Goal: Task Accomplishment & Management: Manage account settings

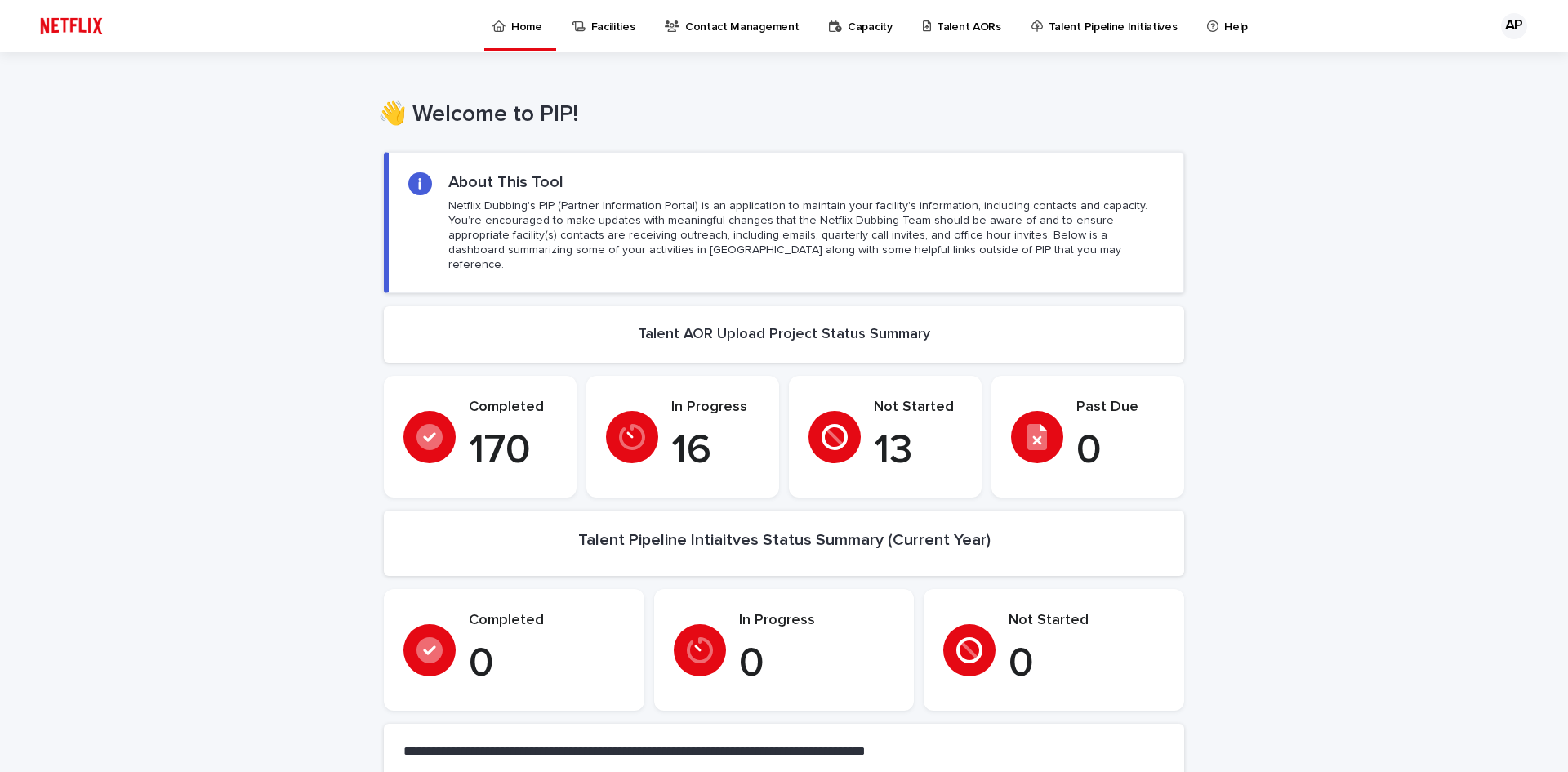
click at [960, 25] on p "Talent AORs" at bounding box center [969, 17] width 65 height 34
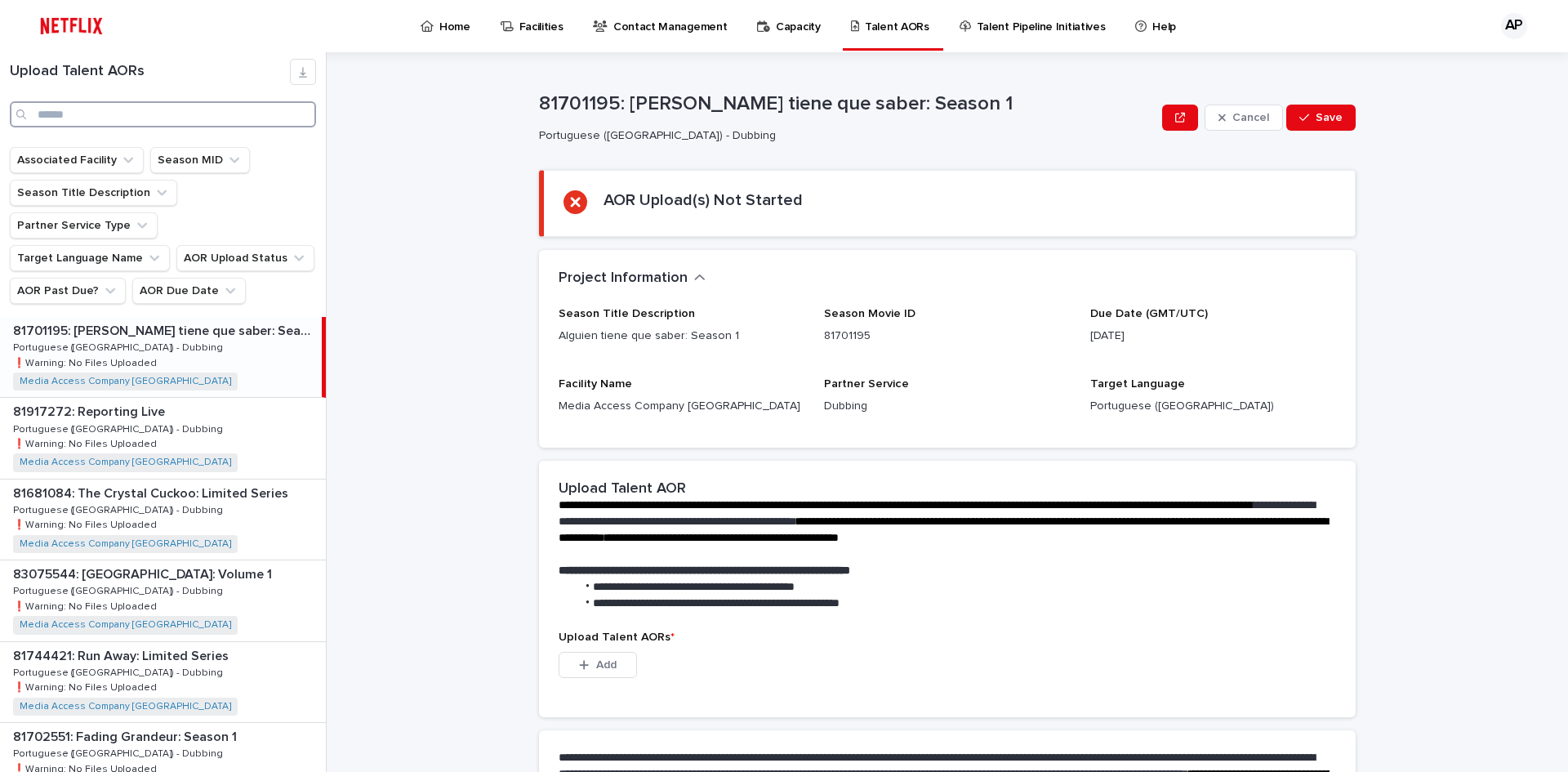
click at [147, 112] on input "Search" at bounding box center [163, 115] width 307 height 26
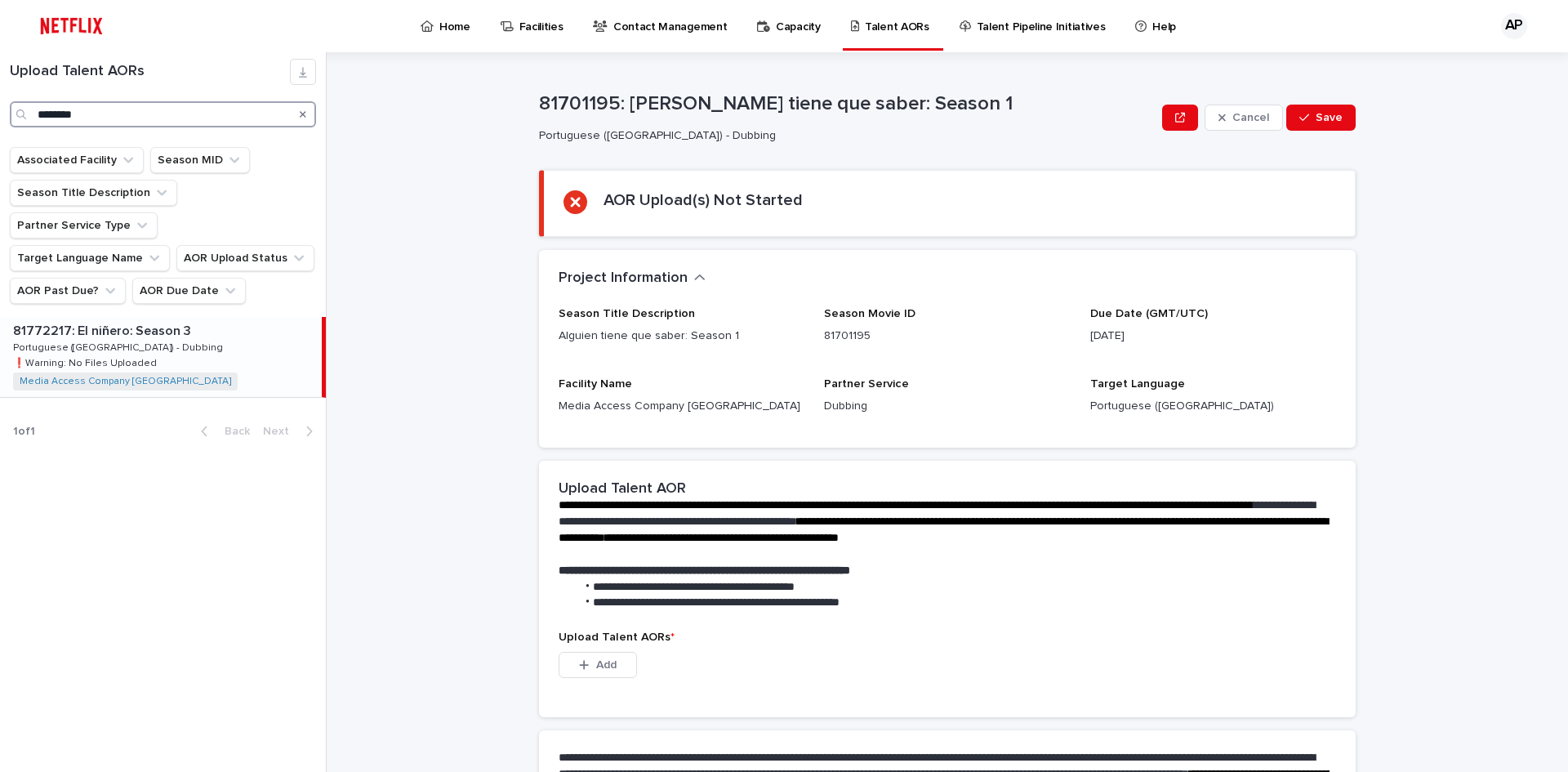
type input "********"
click at [98, 339] on p "Portuguese ([GEOGRAPHIC_DATA]) - Dubbing" at bounding box center [119, 346] width 213 height 15
click at [580, 667] on icon "button" at bounding box center [583, 664] width 10 height 11
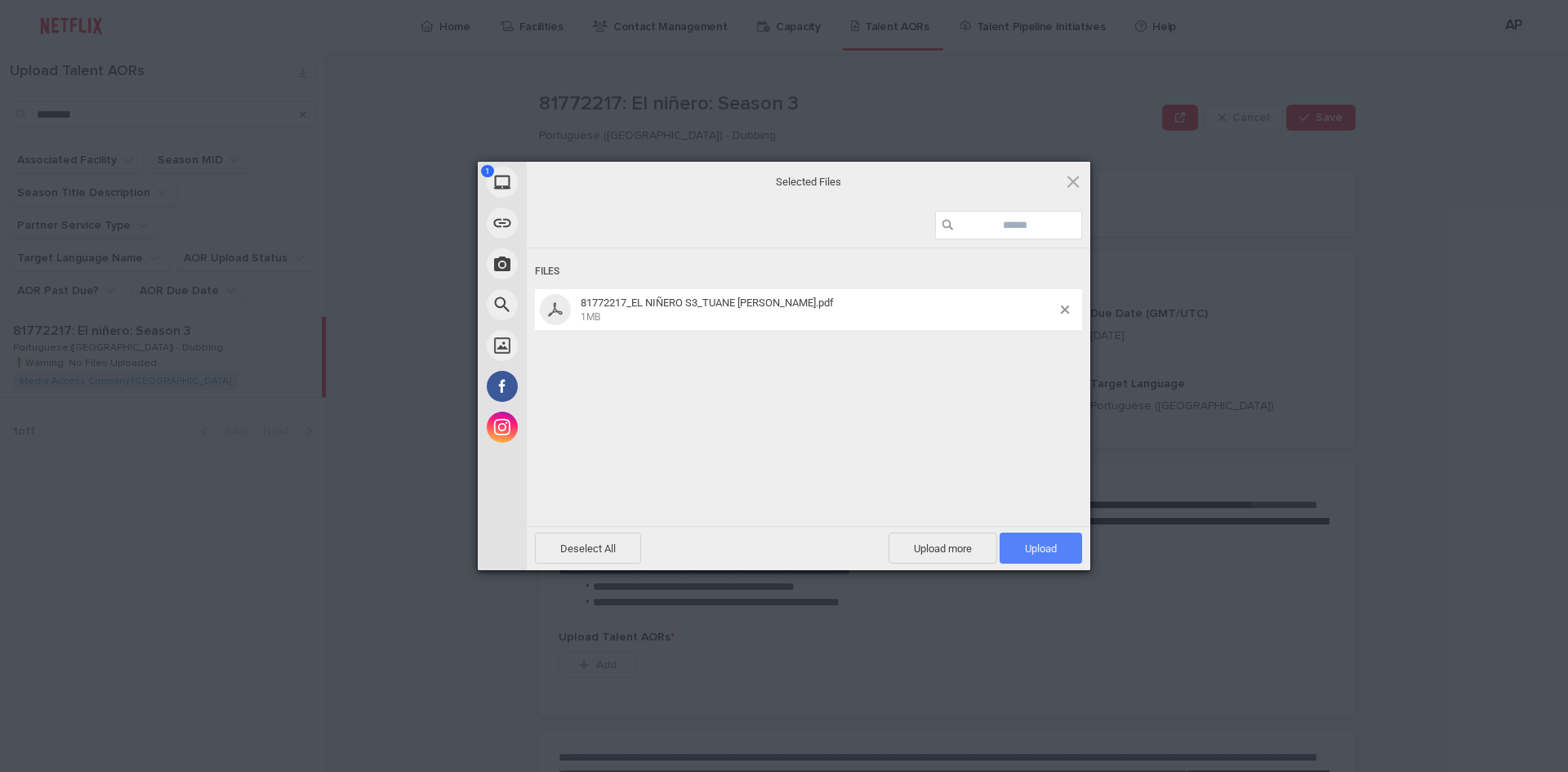
click at [1050, 551] on span "Upload 1" at bounding box center [1040, 549] width 32 height 12
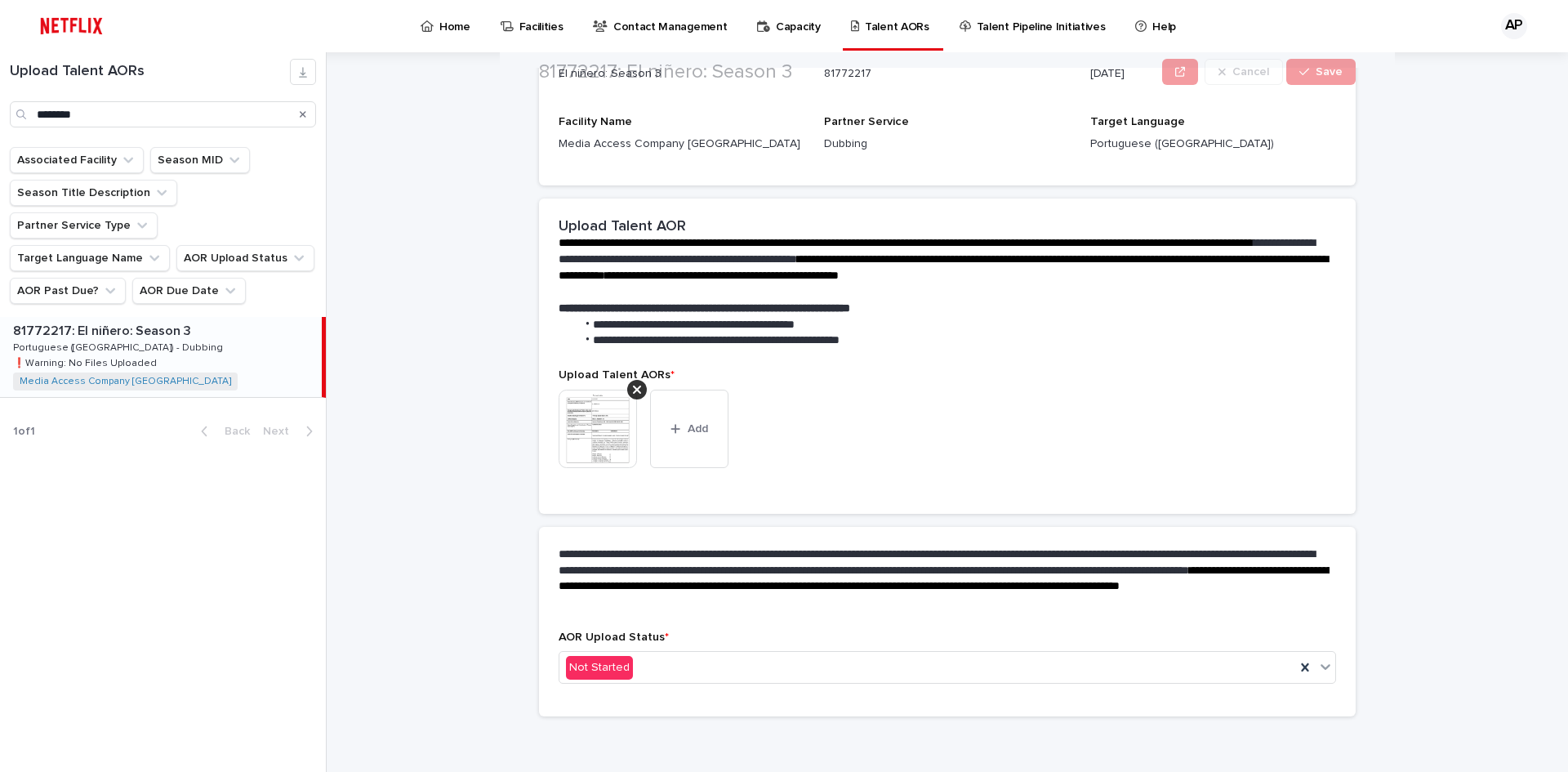
scroll to position [186, 0]
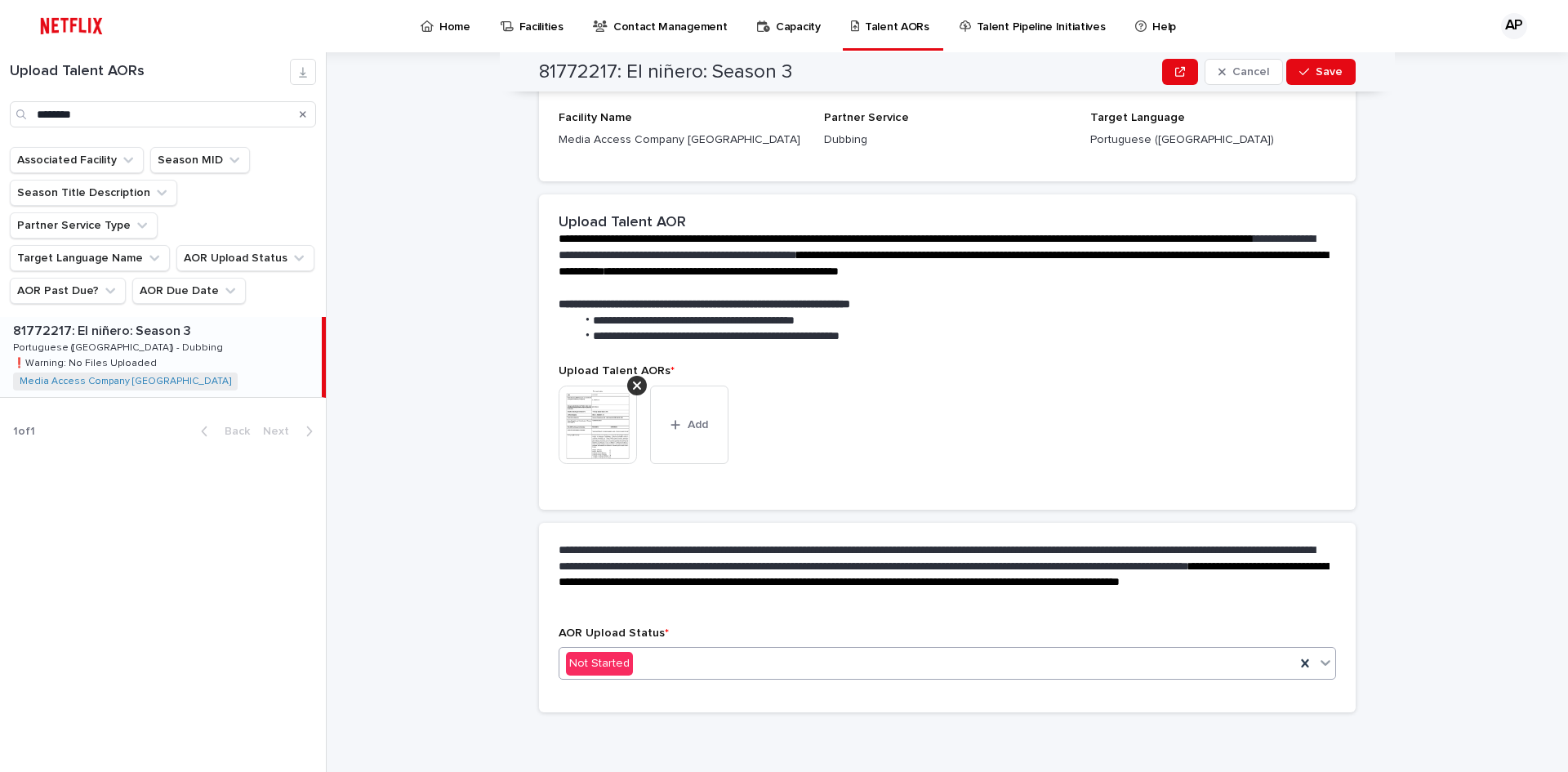
click at [762, 667] on div "Not Started" at bounding box center [927, 663] width 736 height 27
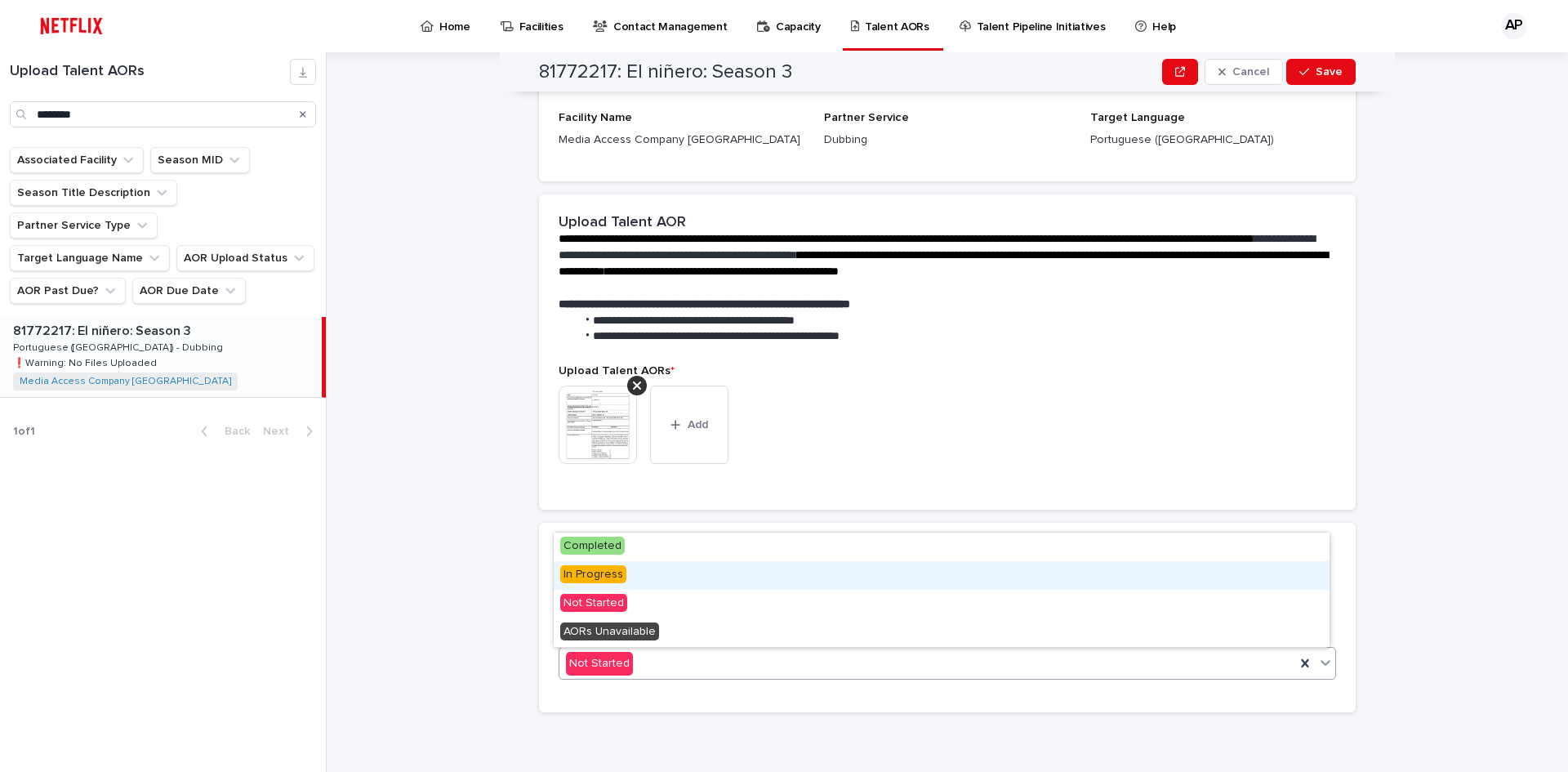
click at [614, 573] on span "In Progress" at bounding box center [593, 574] width 66 height 18
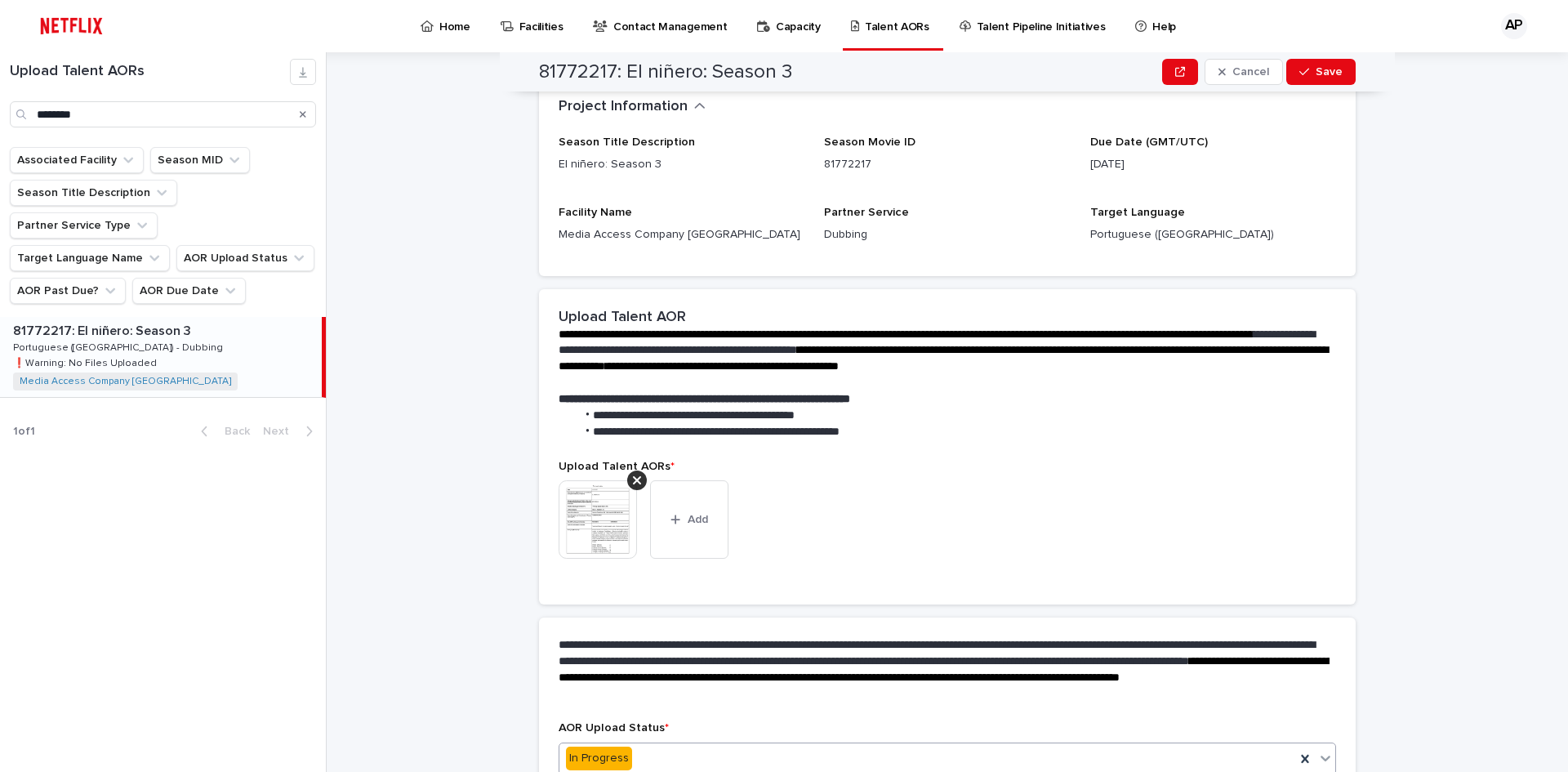
scroll to position [234, 0]
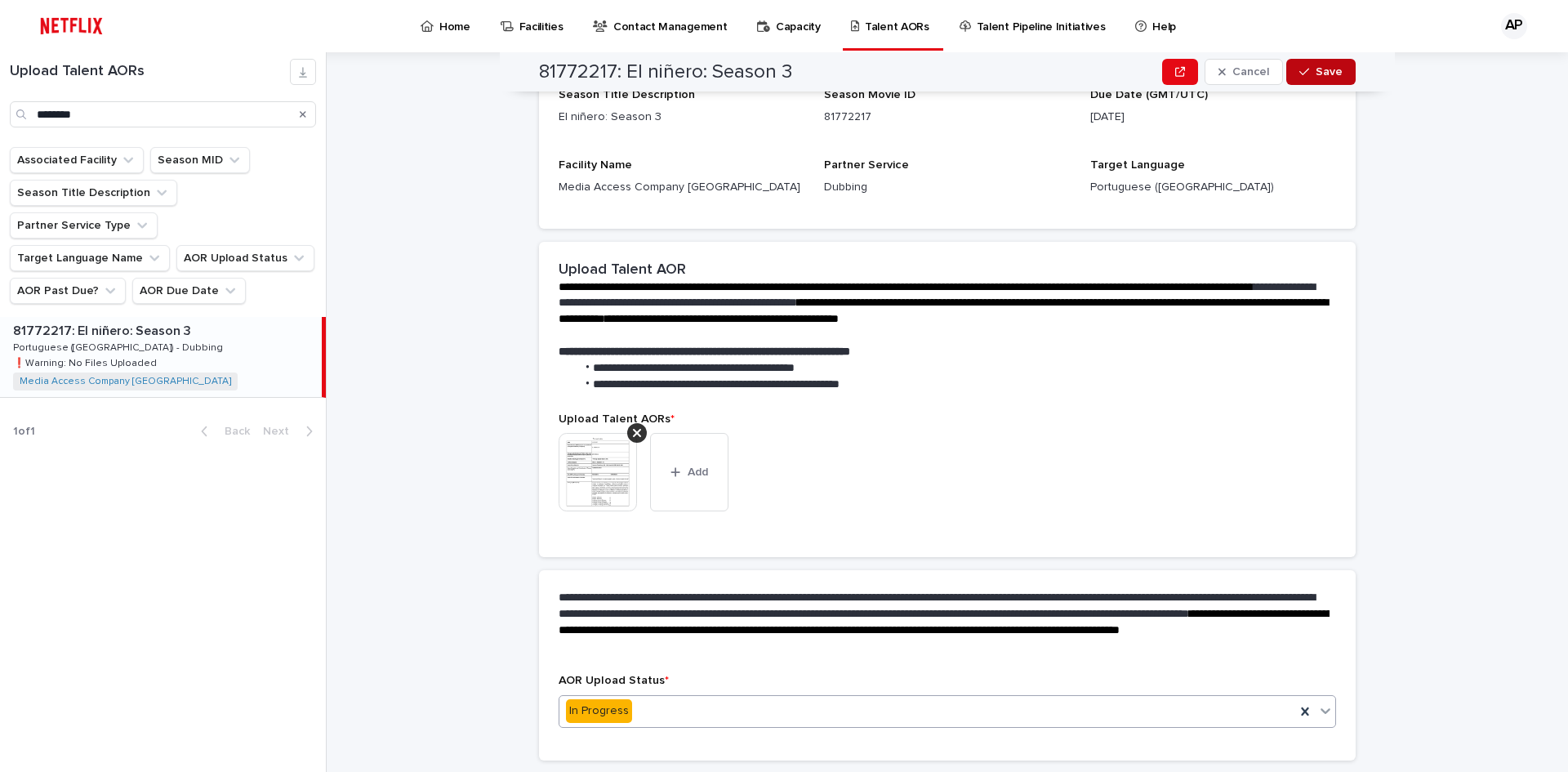
click at [1315, 76] on span "Save" at bounding box center [1328, 71] width 27 height 11
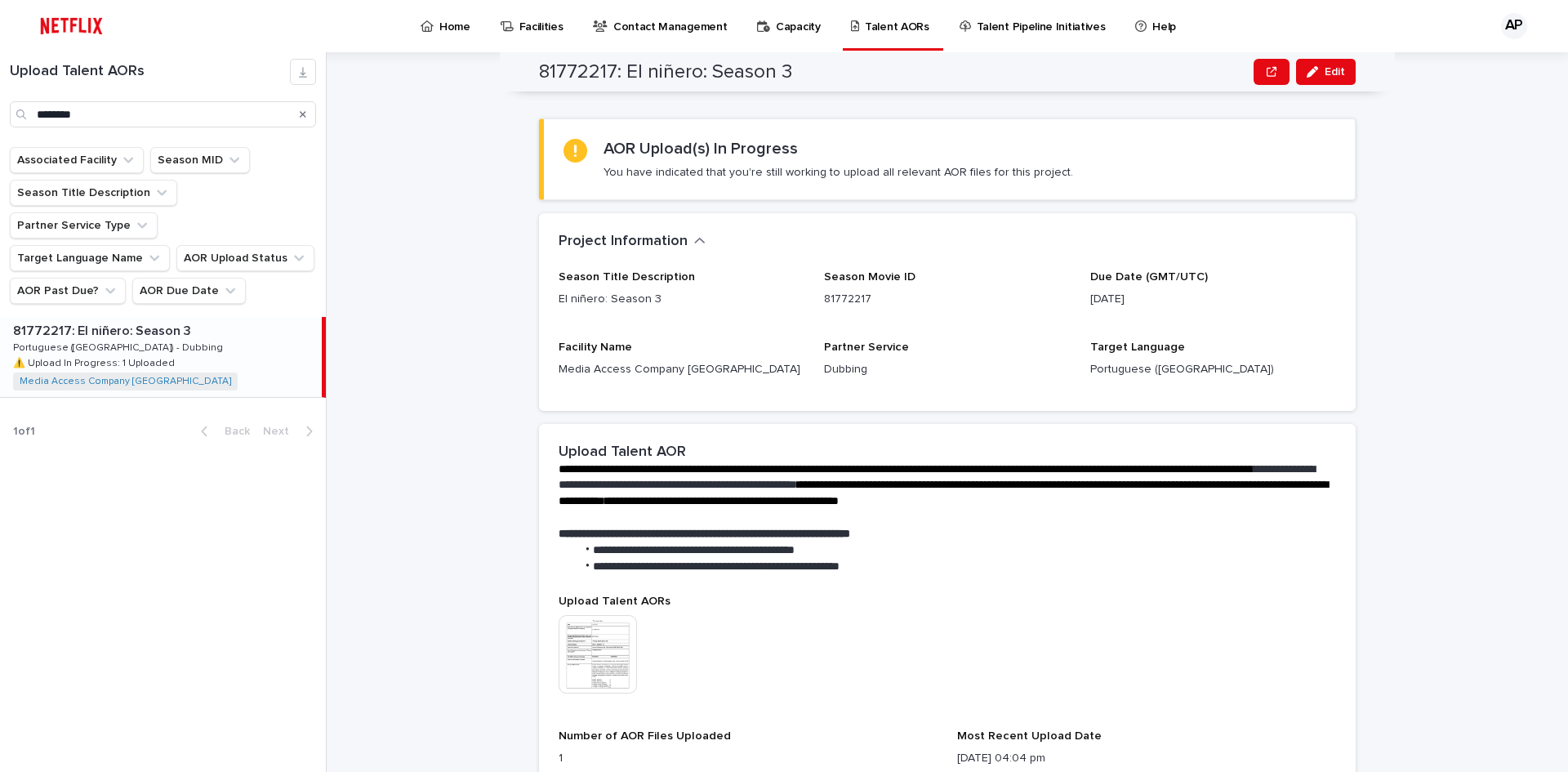
scroll to position [0, 0]
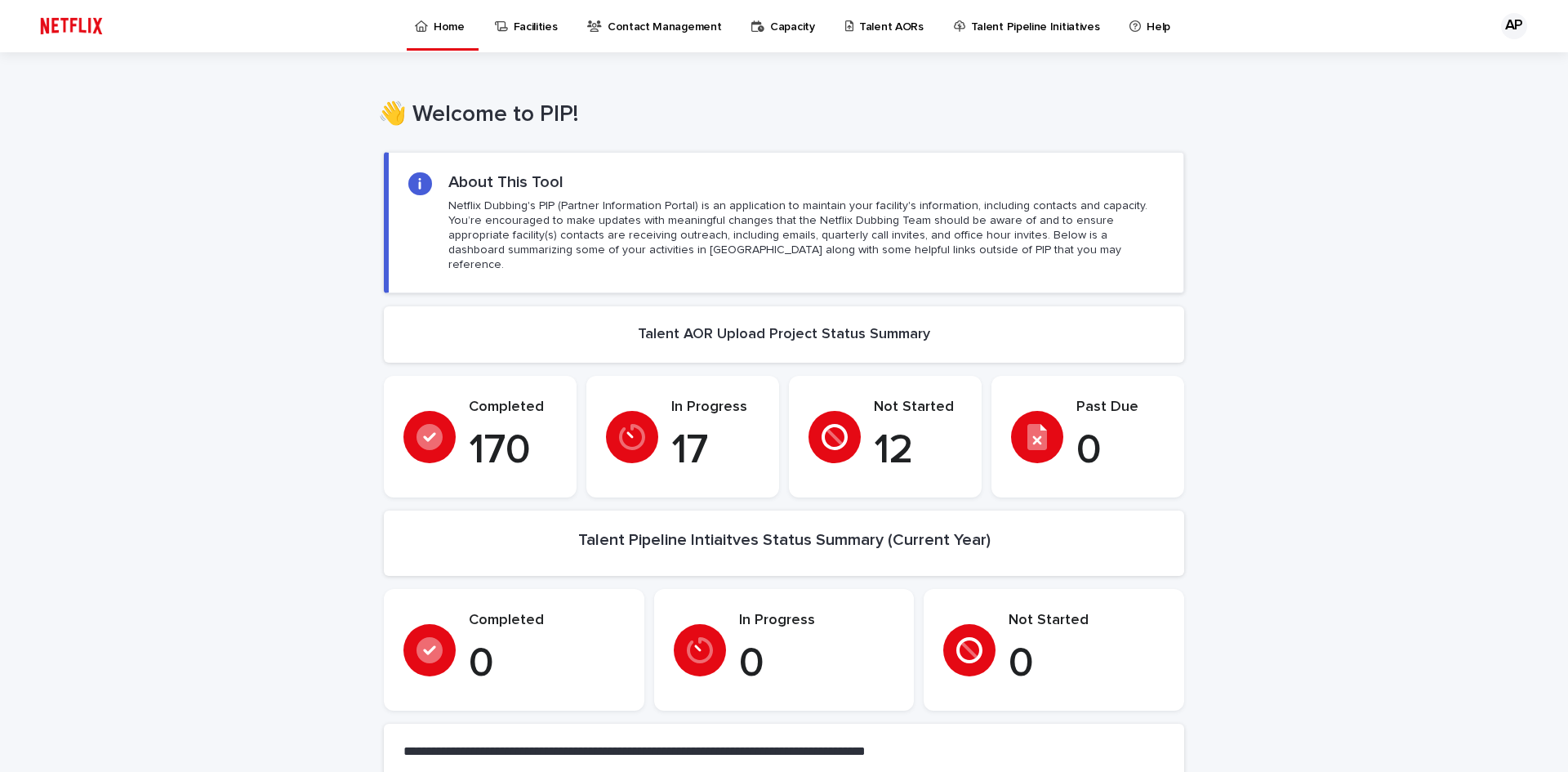
click at [859, 25] on p "Talent AORs" at bounding box center [891, 17] width 65 height 34
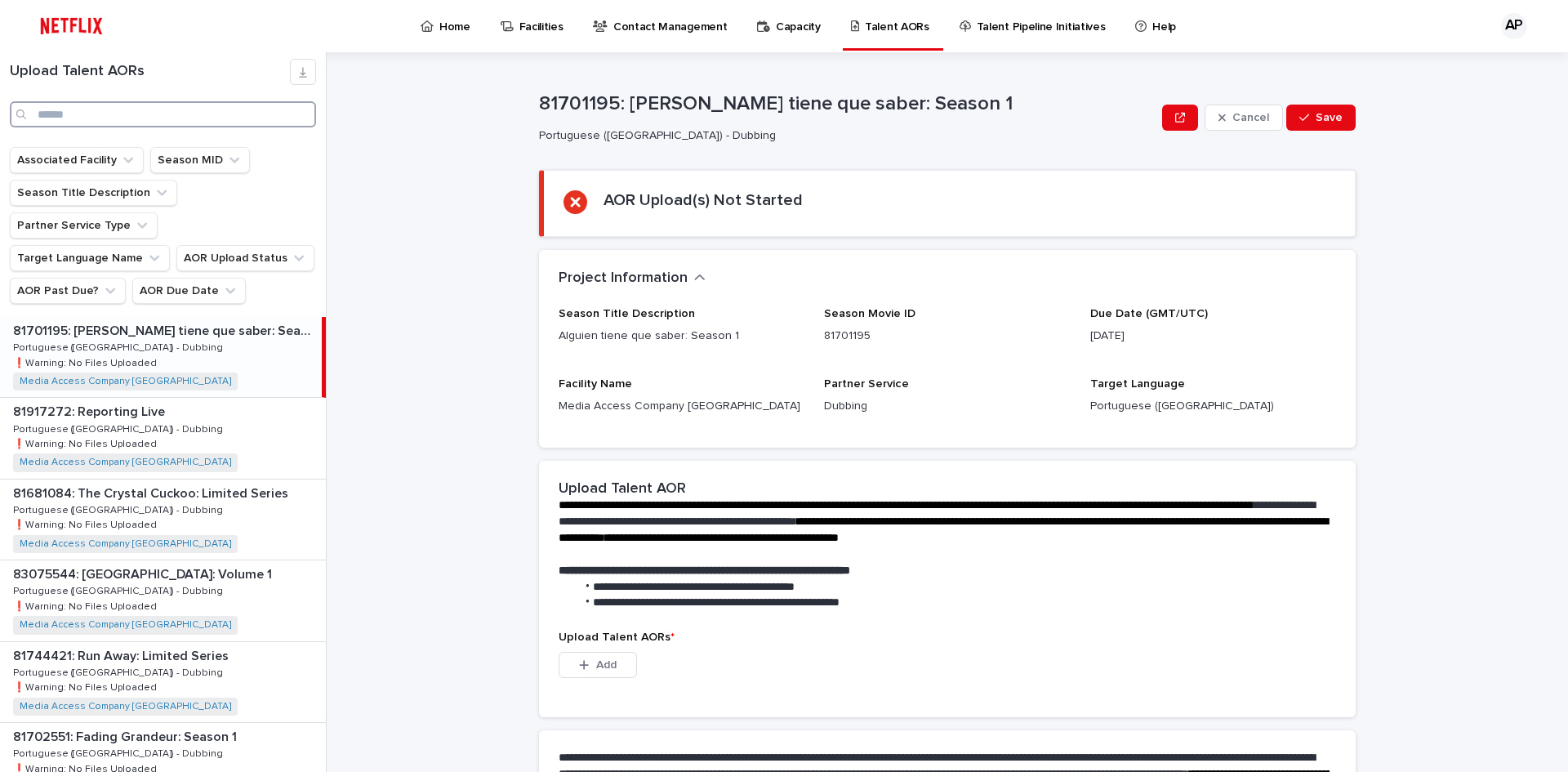
click at [79, 117] on input "Search" at bounding box center [163, 115] width 307 height 26
click at [89, 115] on input "Search" at bounding box center [163, 115] width 307 height 26
click at [134, 120] on input "Search" at bounding box center [163, 115] width 307 height 26
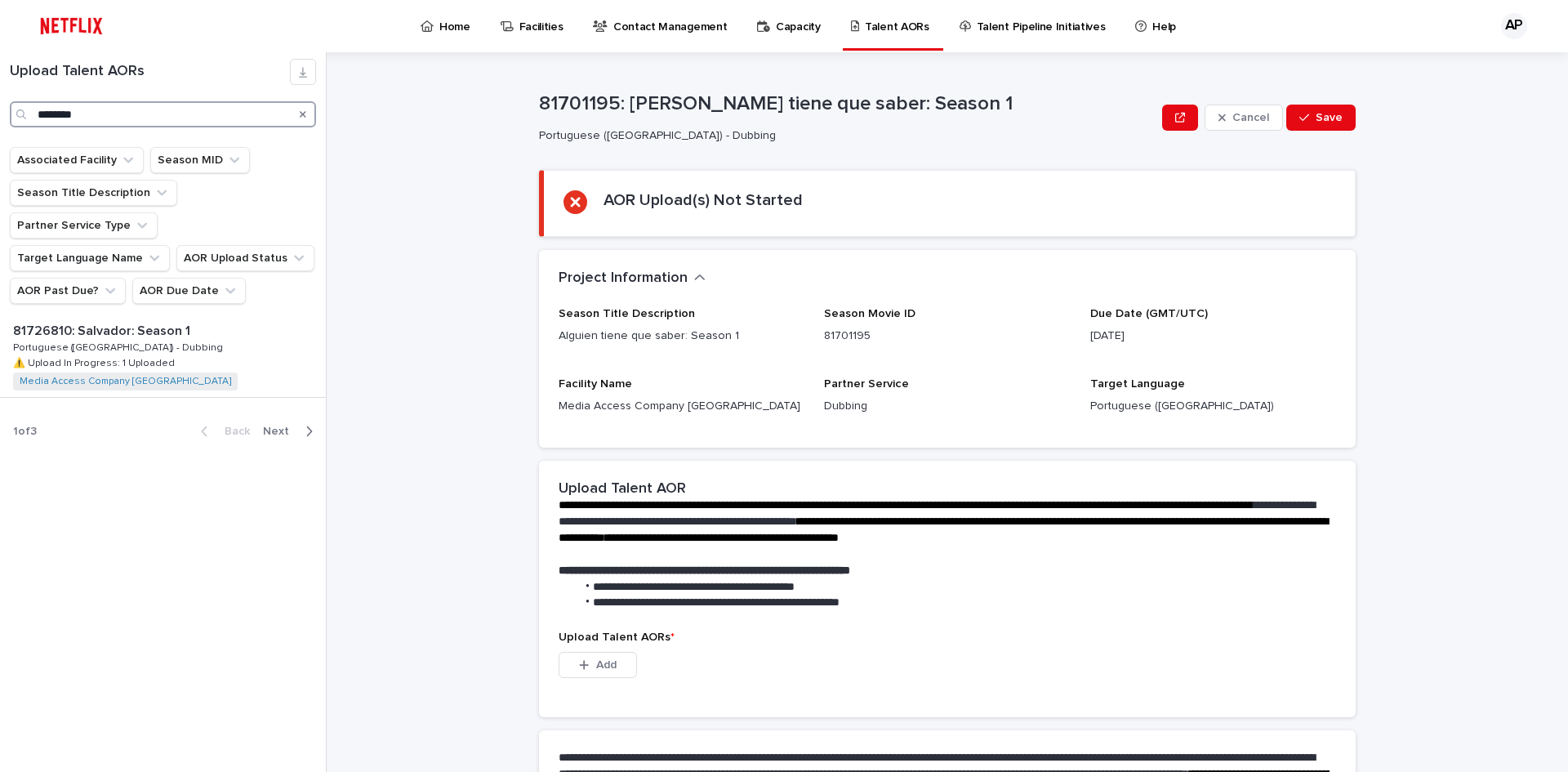
type input "********"
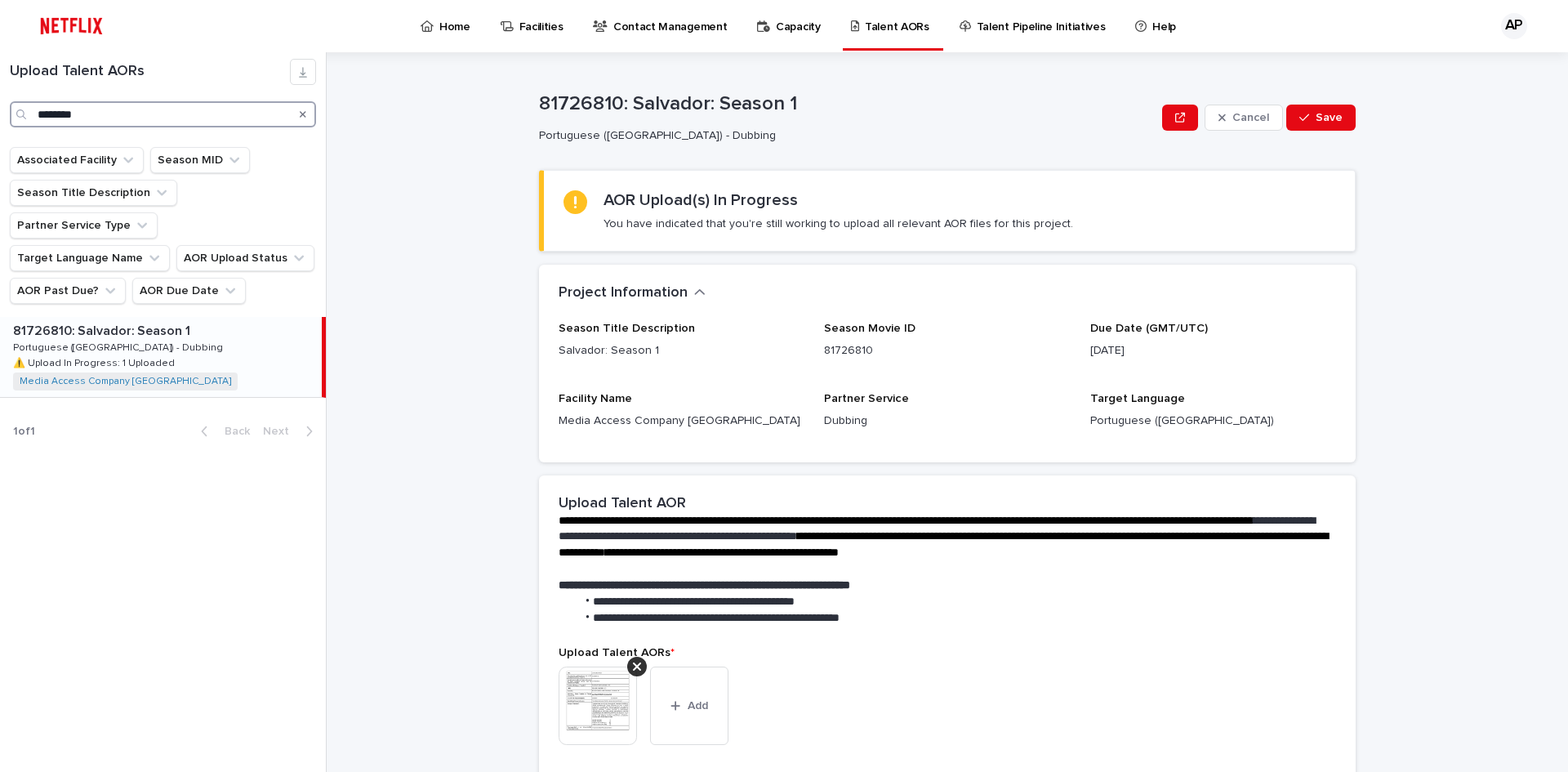
drag, startPoint x: 93, startPoint y: 114, endPoint x: 2, endPoint y: 114, distance: 91.0
click at [2, 114] on div "Upload Talent AORs ********" at bounding box center [162, 93] width 326 height 69
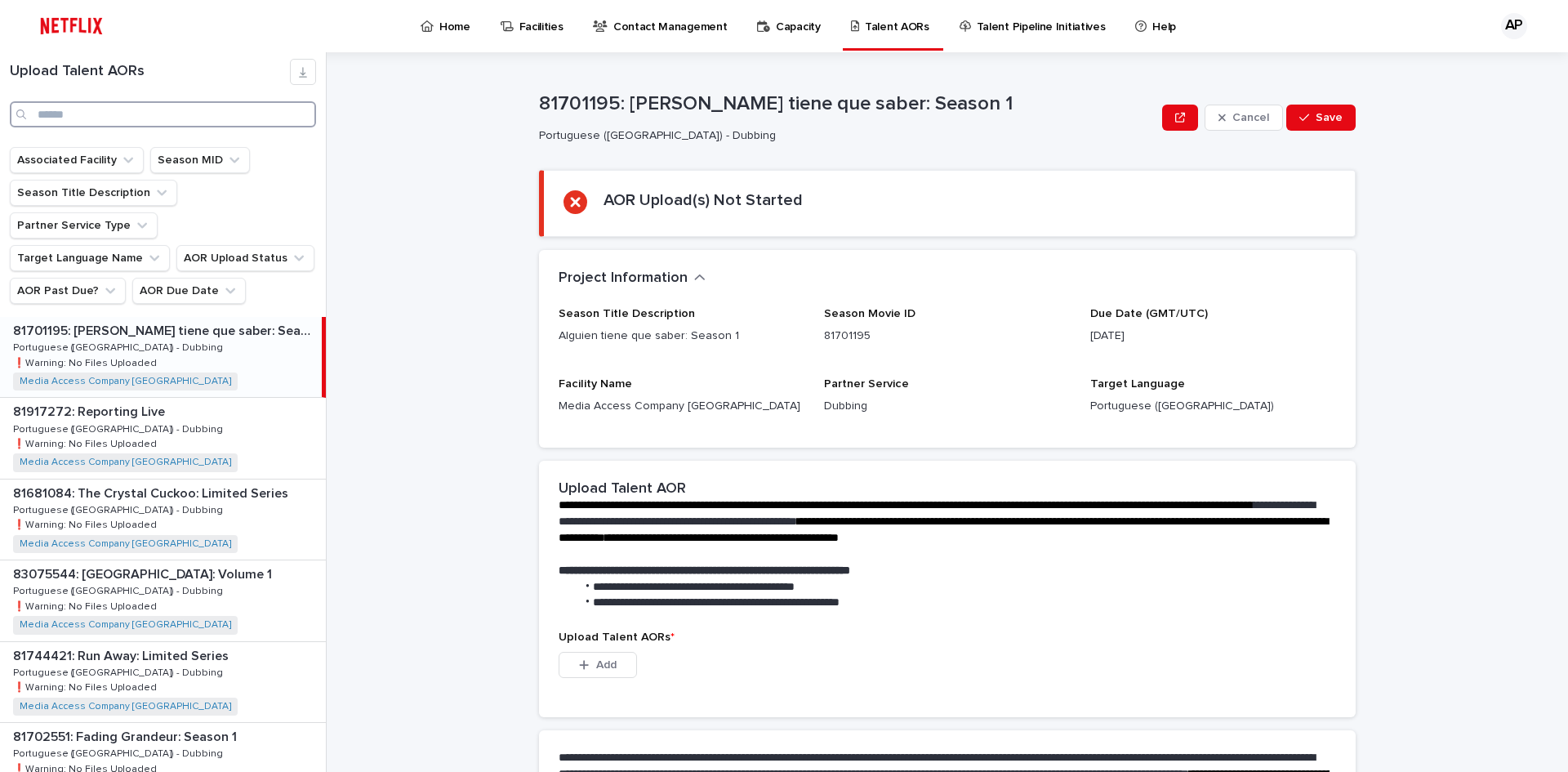
click at [57, 111] on input "Search" at bounding box center [163, 115] width 307 height 26
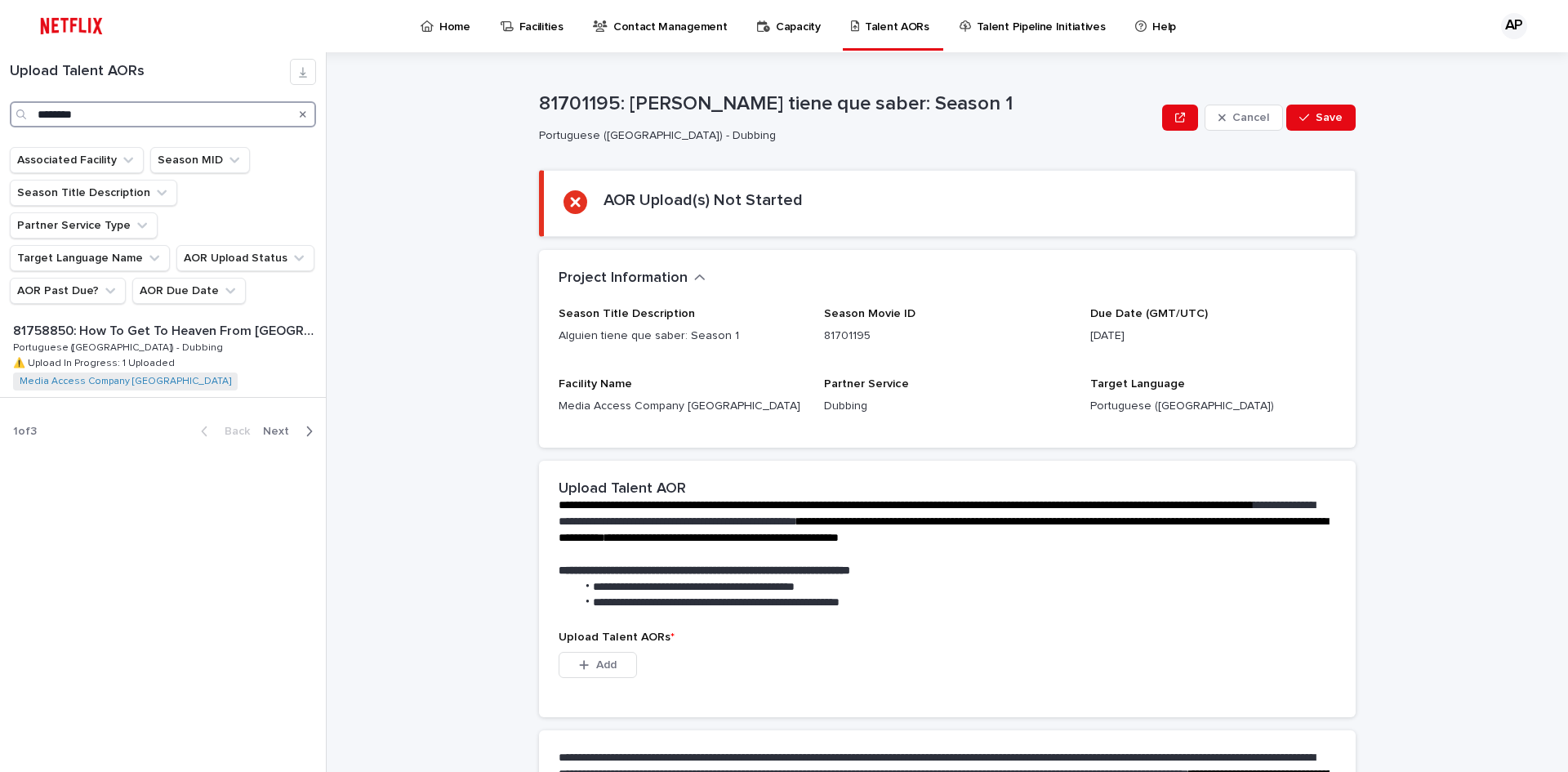
type input "********"
